Goal: Task Accomplishment & Management: Manage account settings

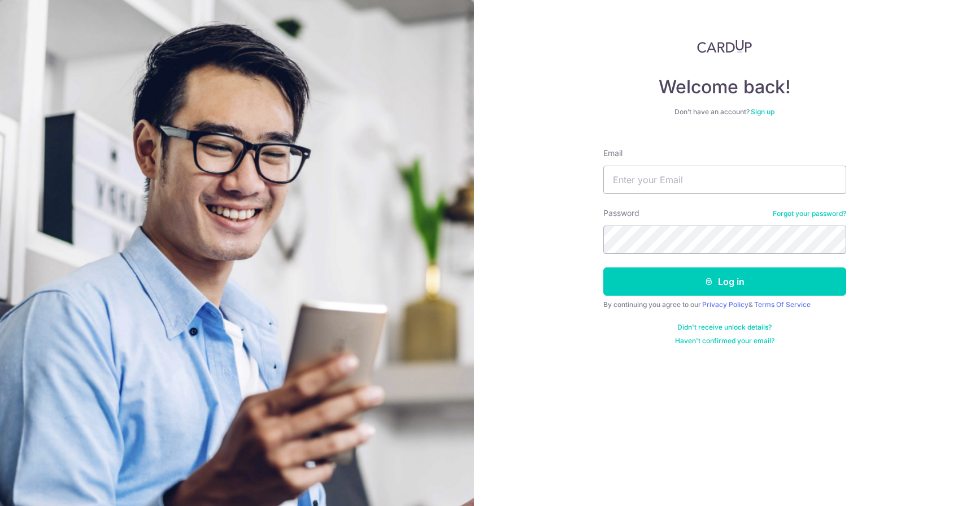
click at [671, 233] on body "Welcome back! Don’t have an account? Sign up Email Password Forgot your passwor…" at bounding box center [487, 253] width 975 height 506
drag, startPoint x: 675, startPoint y: 214, endPoint x: 672, endPoint y: 197, distance: 17.2
click at [676, 214] on div "Password Forgot your password?" at bounding box center [724, 230] width 243 height 46
click at [672, 178] on input "Email" at bounding box center [724, 180] width 243 height 28
type input "[PERSON_NAME][EMAIL_ADDRESS][DOMAIN_NAME]"
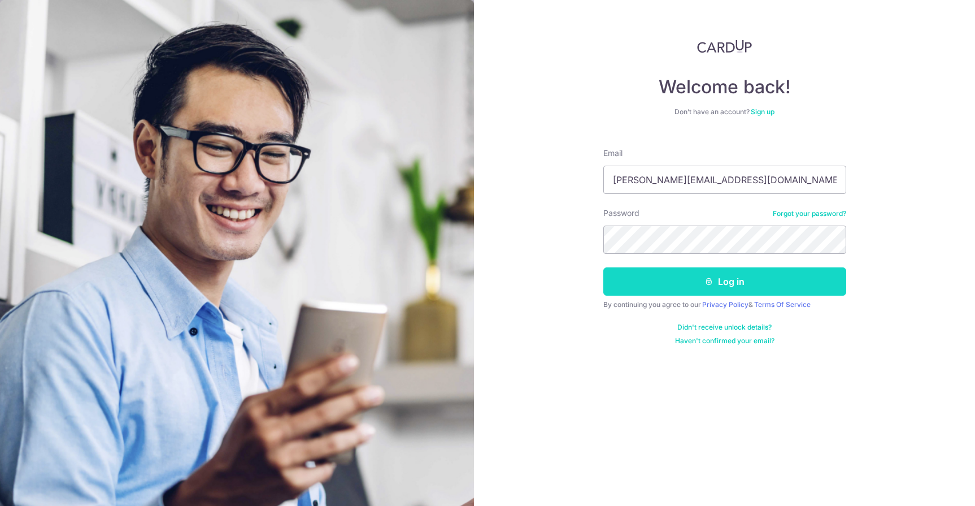
click at [707, 273] on button "Log in" at bounding box center [724, 281] width 243 height 28
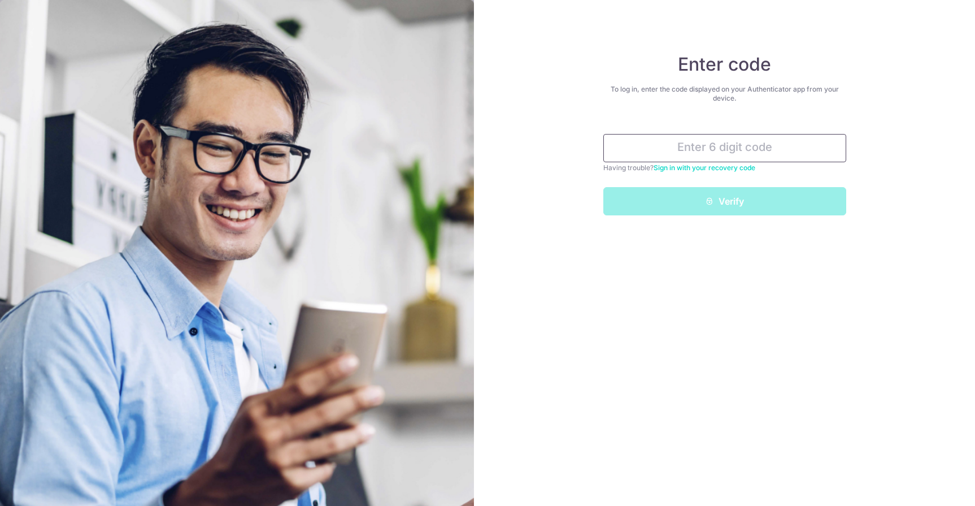
click at [707, 157] on input "text" at bounding box center [724, 148] width 243 height 28
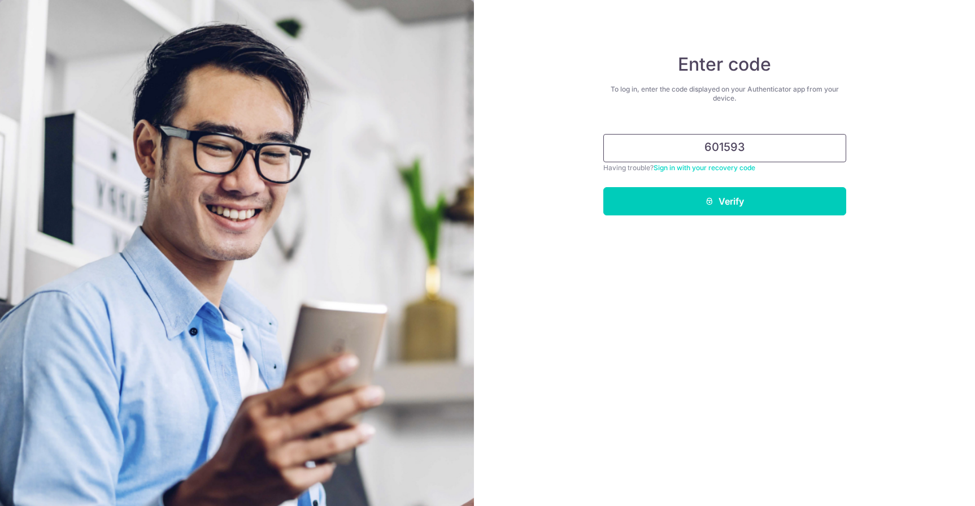
type input "601593"
click at [603, 187] on button "Verify" at bounding box center [724, 201] width 243 height 28
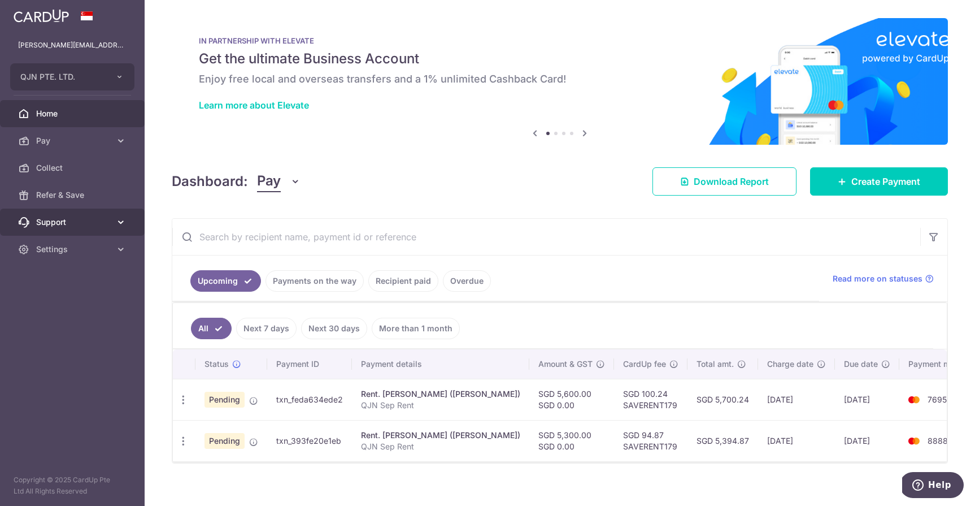
click at [65, 229] on link "Support" at bounding box center [72, 221] width 145 height 27
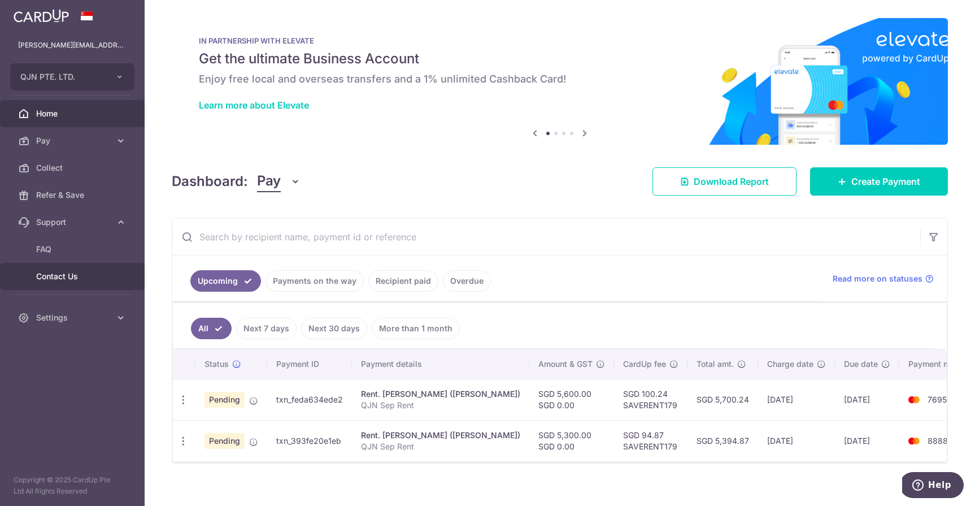
click at [59, 280] on span "Contact Us" at bounding box center [73, 276] width 75 height 11
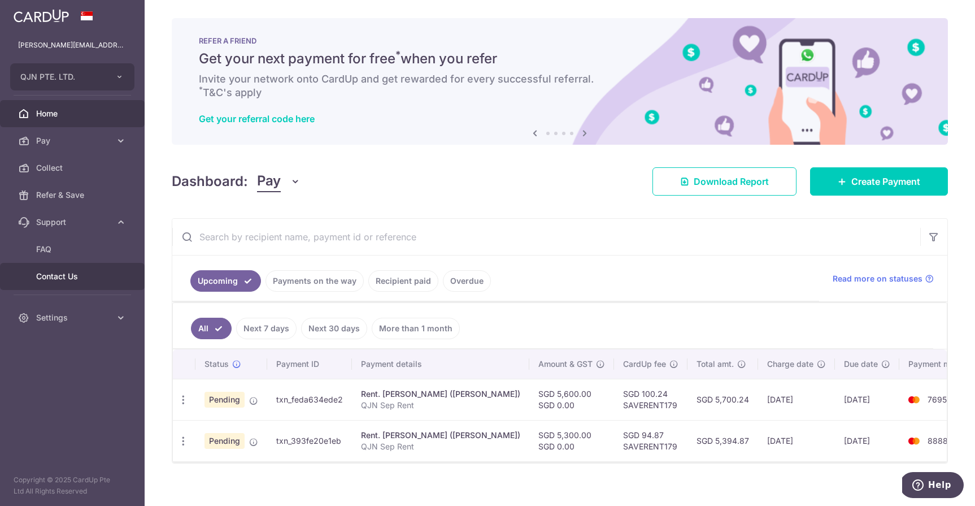
scroll to position [17, 0]
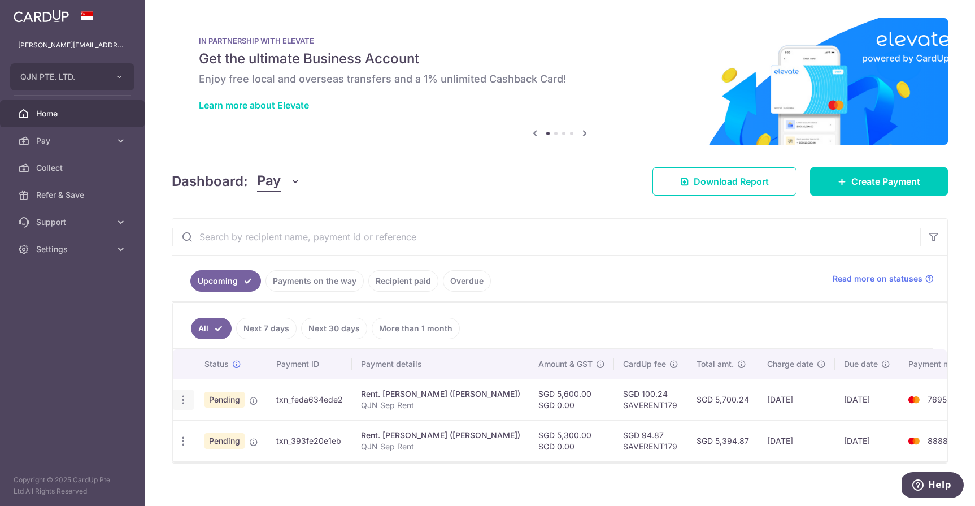
click at [186, 401] on icon "button" at bounding box center [183, 400] width 12 height 12
click at [589, 273] on ul "Upcoming Payments on the way Recipient paid Overdue" at bounding box center [495, 278] width 647 height 46
